Goal: Navigation & Orientation: Find specific page/section

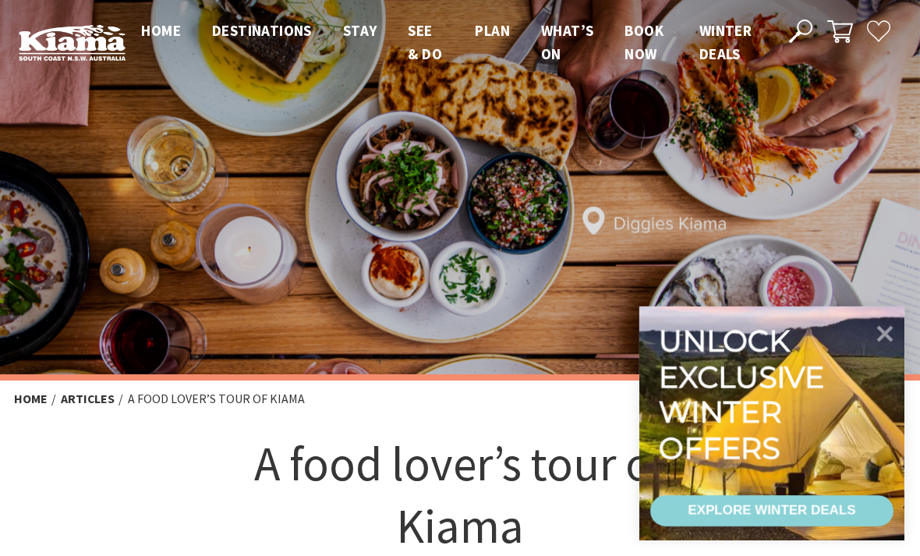
click at [879, 332] on icon at bounding box center [885, 333] width 33 height 33
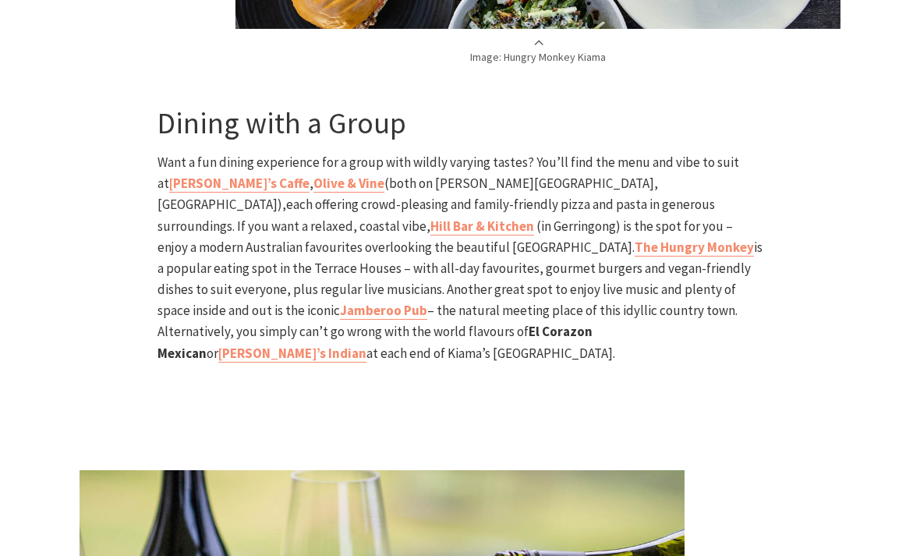
scroll to position [3691, 0]
click at [188, 175] on b "[PERSON_NAME]’s Caffe" at bounding box center [239, 183] width 140 height 17
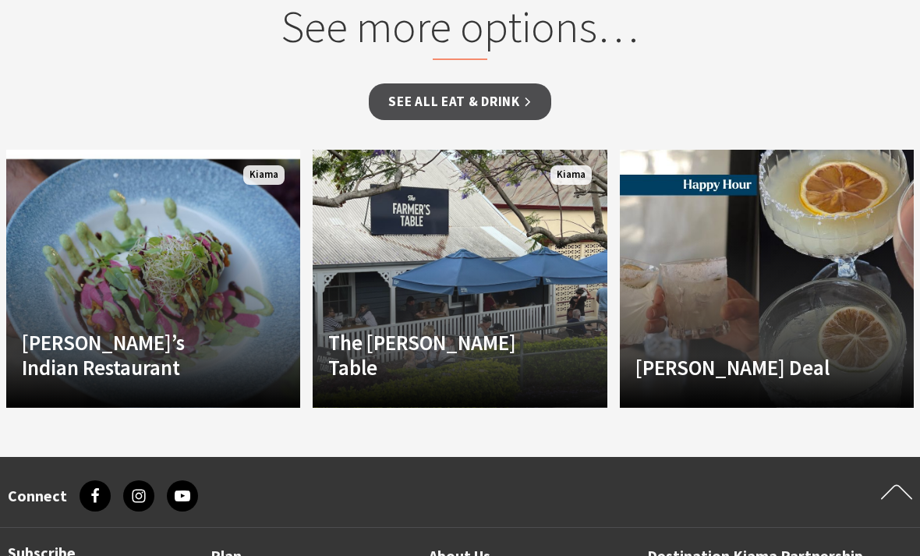
scroll to position [1040, 0]
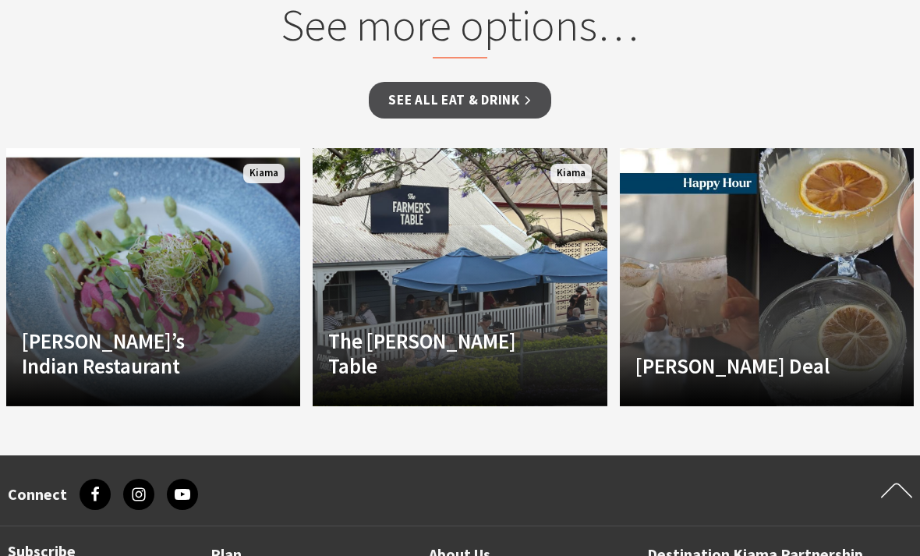
click at [488, 103] on link "See all Eat & Drink" at bounding box center [460, 100] width 182 height 37
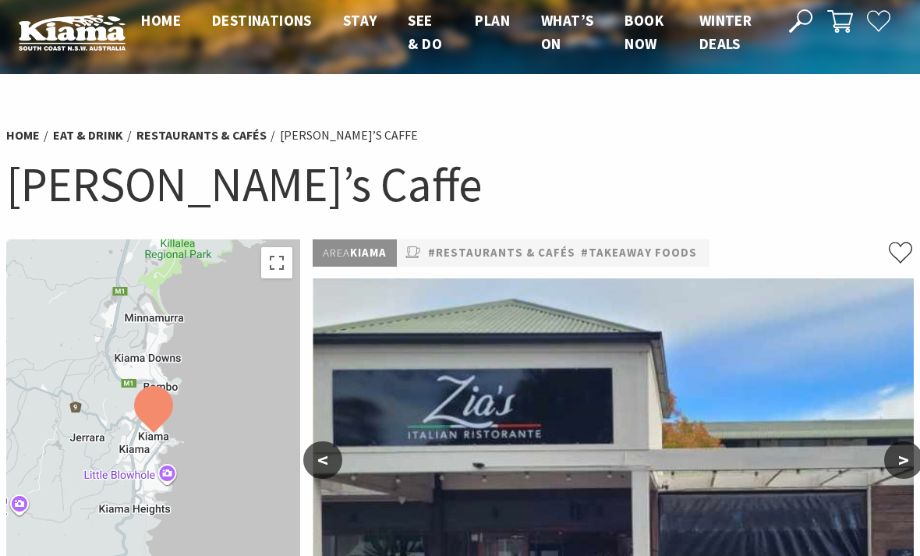
scroll to position [0, 0]
